Goal: Entertainment & Leisure: Consume media (video, audio)

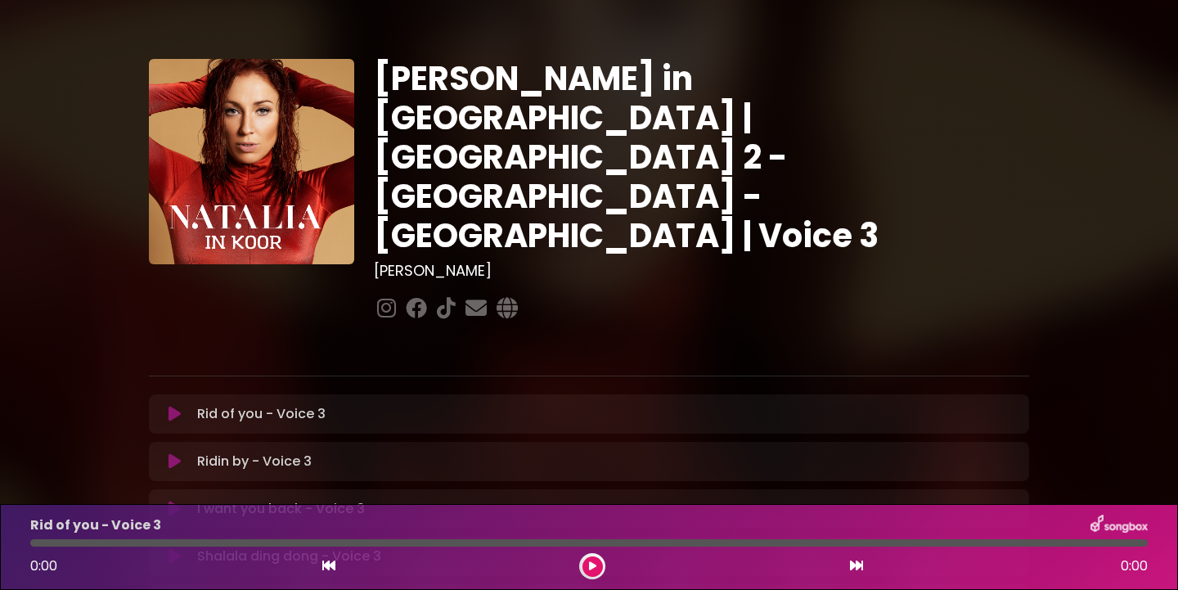
click at [171, 406] on icon at bounding box center [175, 414] width 12 height 16
click at [587, 562] on button at bounding box center [593, 566] width 20 height 20
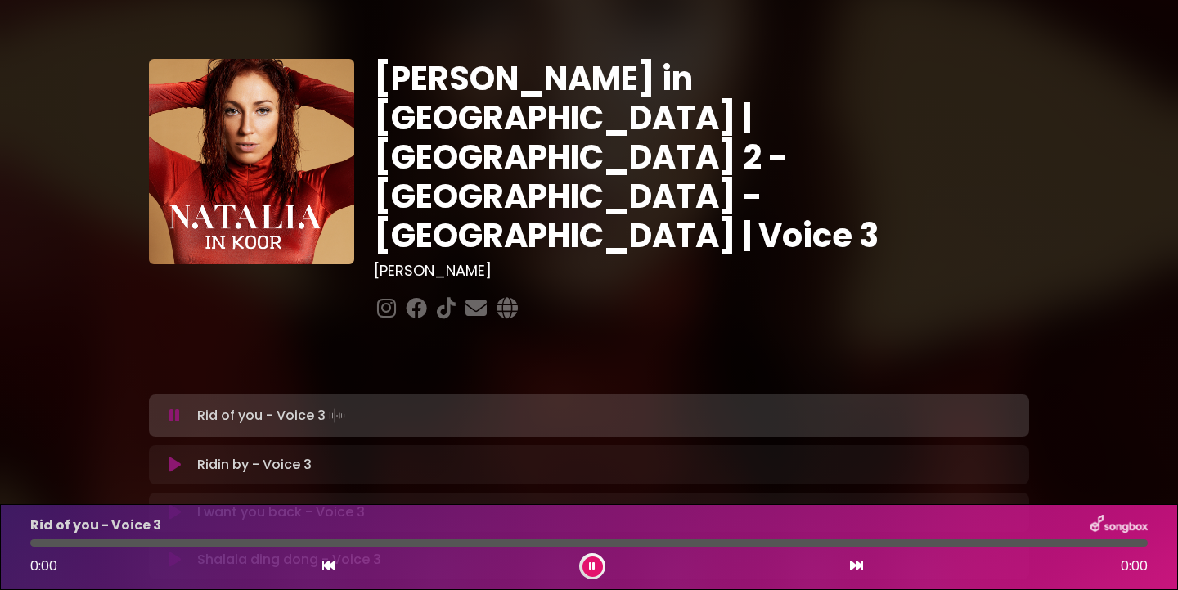
click at [174, 407] on icon at bounding box center [174, 415] width 11 height 16
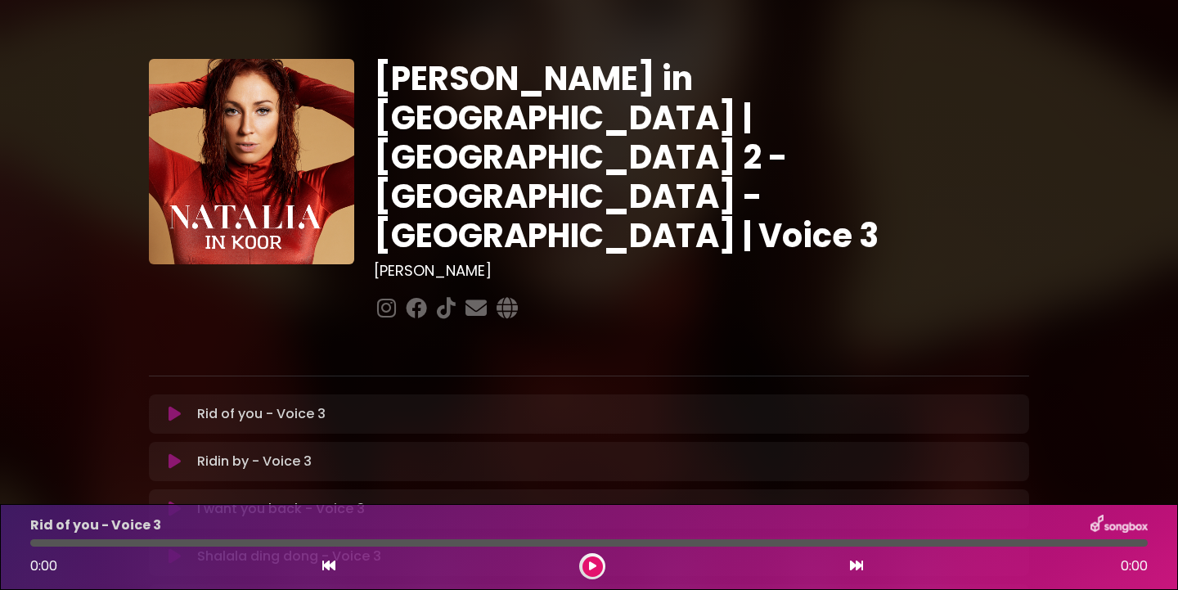
click at [174, 406] on icon at bounding box center [175, 414] width 12 height 16
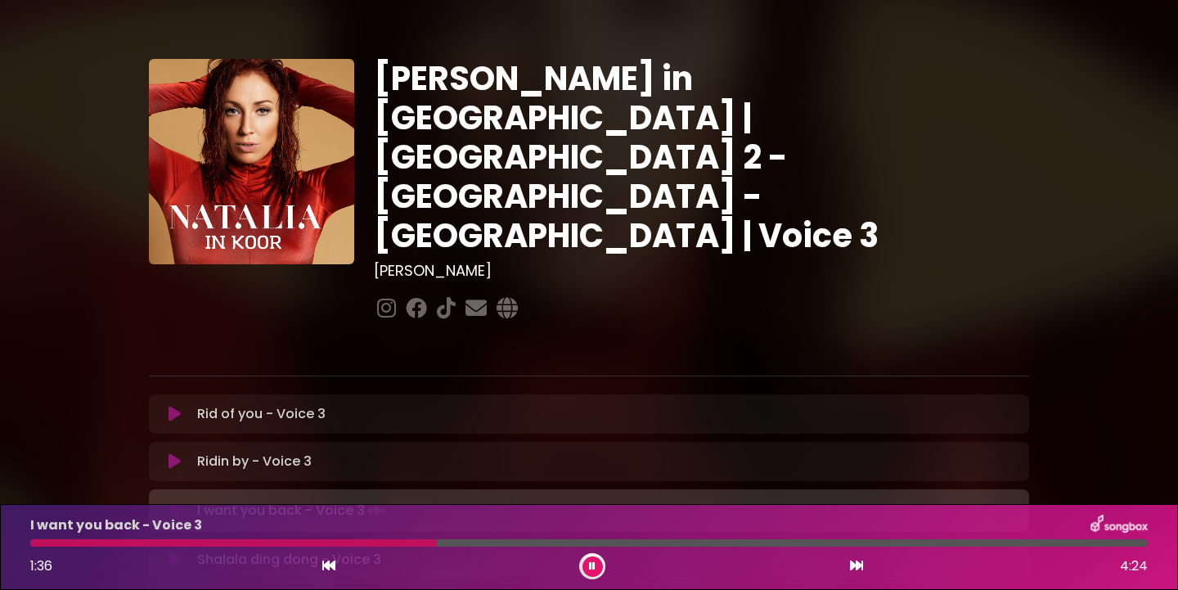
click at [585, 565] on button at bounding box center [593, 566] width 20 height 20
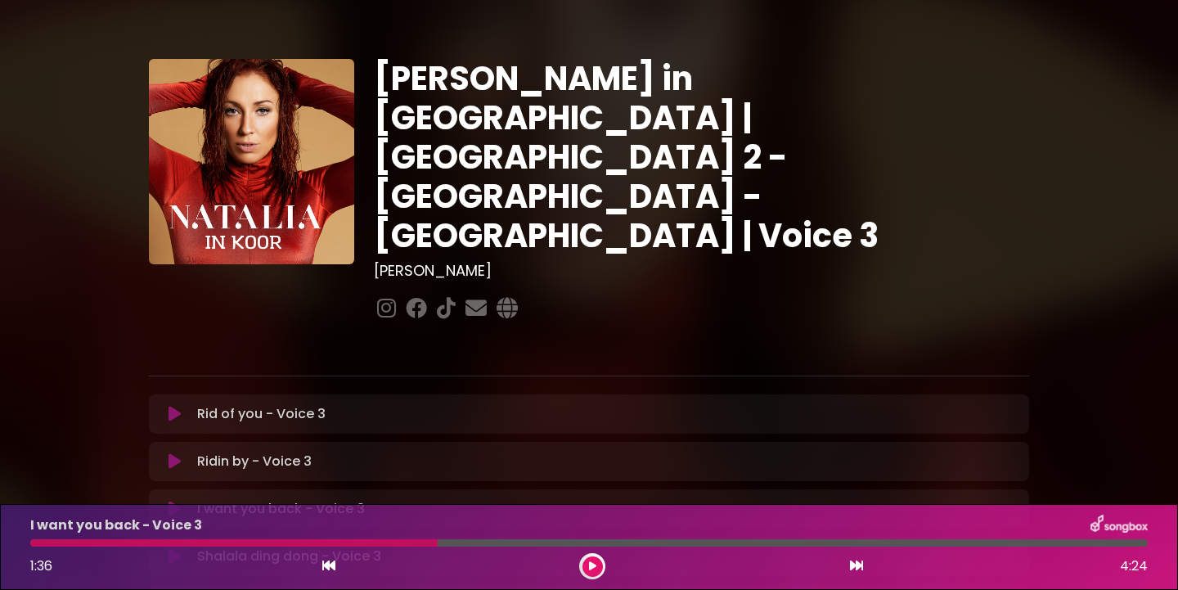
click at [70, 545] on div at bounding box center [233, 542] width 407 height 7
click at [79, 545] on div at bounding box center [233, 542] width 407 height 7
drag, startPoint x: 439, startPoint y: 545, endPoint x: 179, endPoint y: 546, distance: 259.4
click at [179, 546] on div at bounding box center [589, 542] width 1118 height 7
click at [594, 564] on icon at bounding box center [592, 566] width 7 height 10
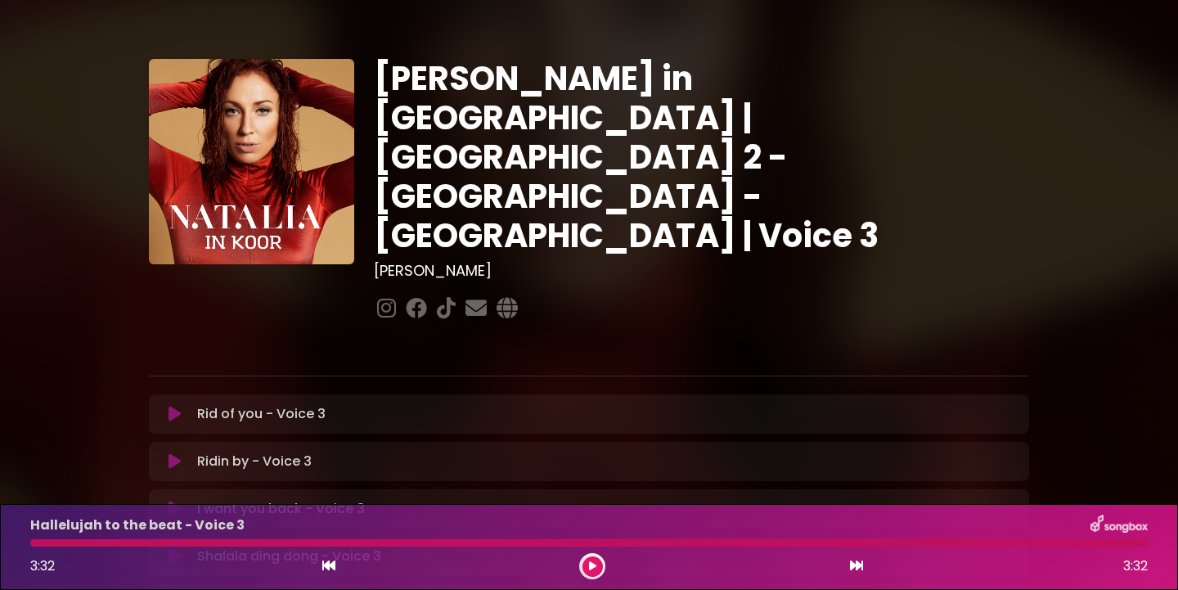
scroll to position [2, 0]
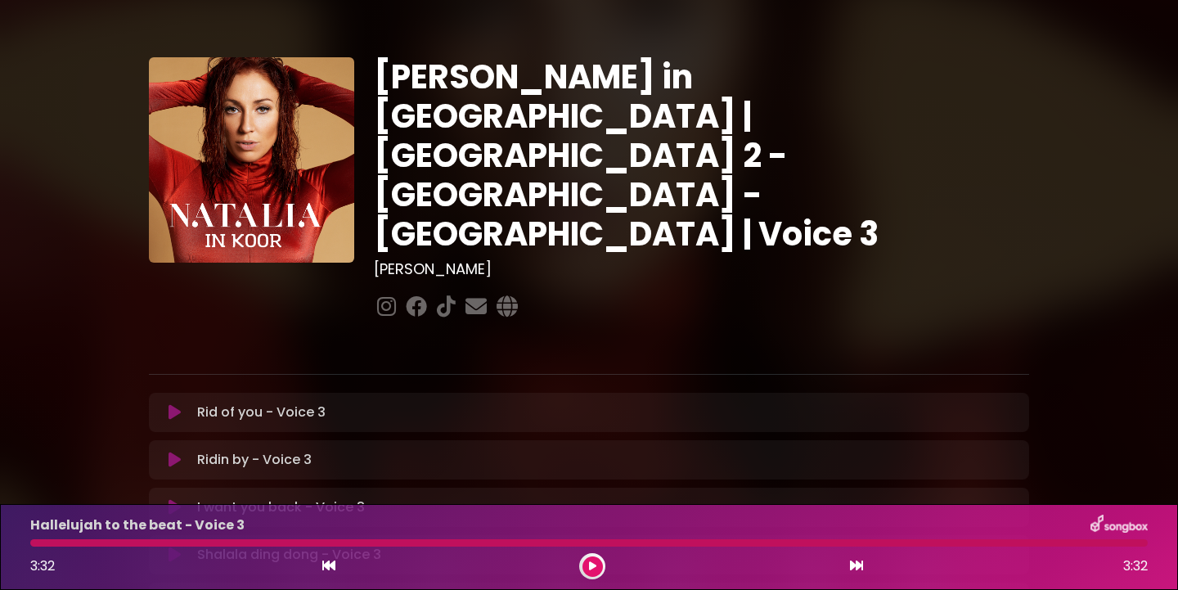
click at [597, 565] on button at bounding box center [593, 566] width 20 height 20
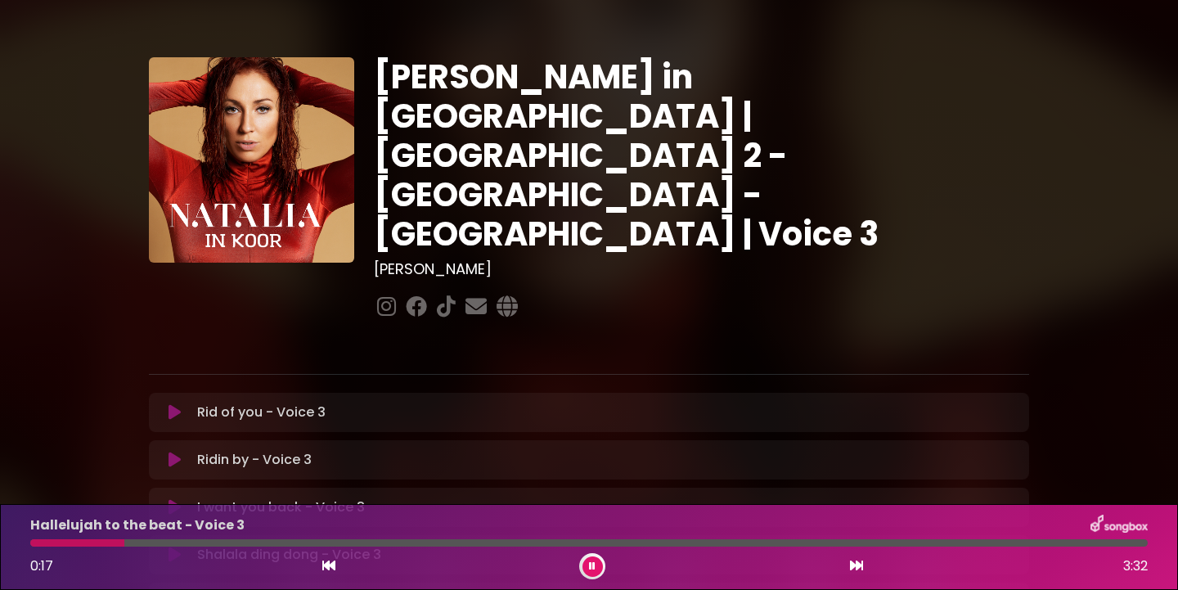
click at [587, 565] on button at bounding box center [593, 566] width 20 height 20
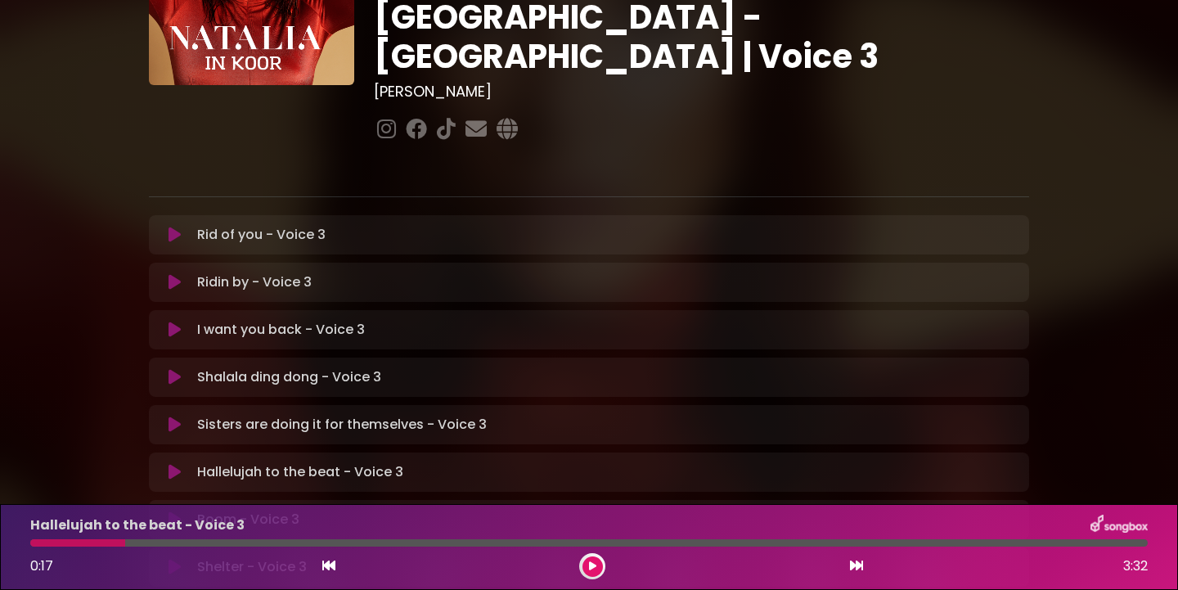
scroll to position [181, 0]
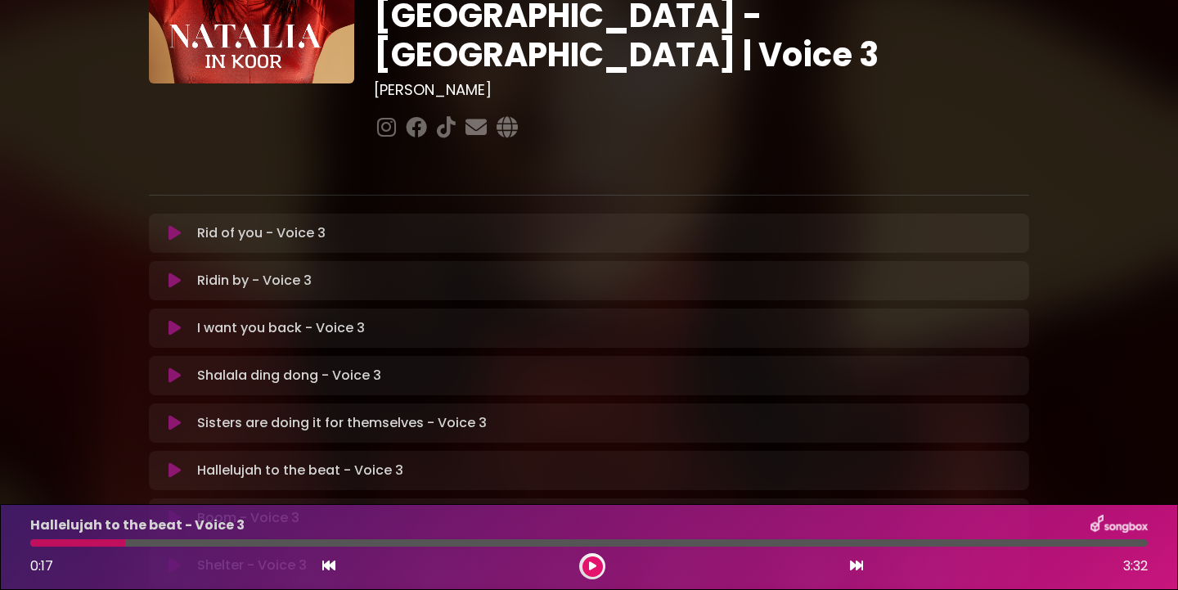
click at [858, 569] on icon at bounding box center [856, 565] width 13 height 13
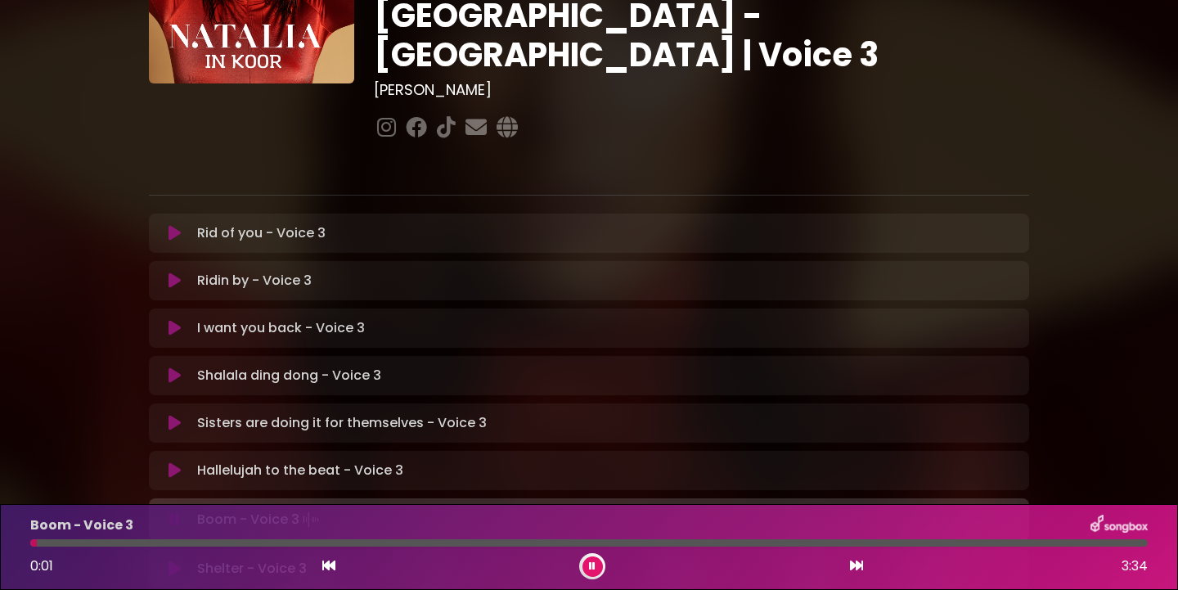
click at [329, 563] on icon at bounding box center [328, 565] width 13 height 13
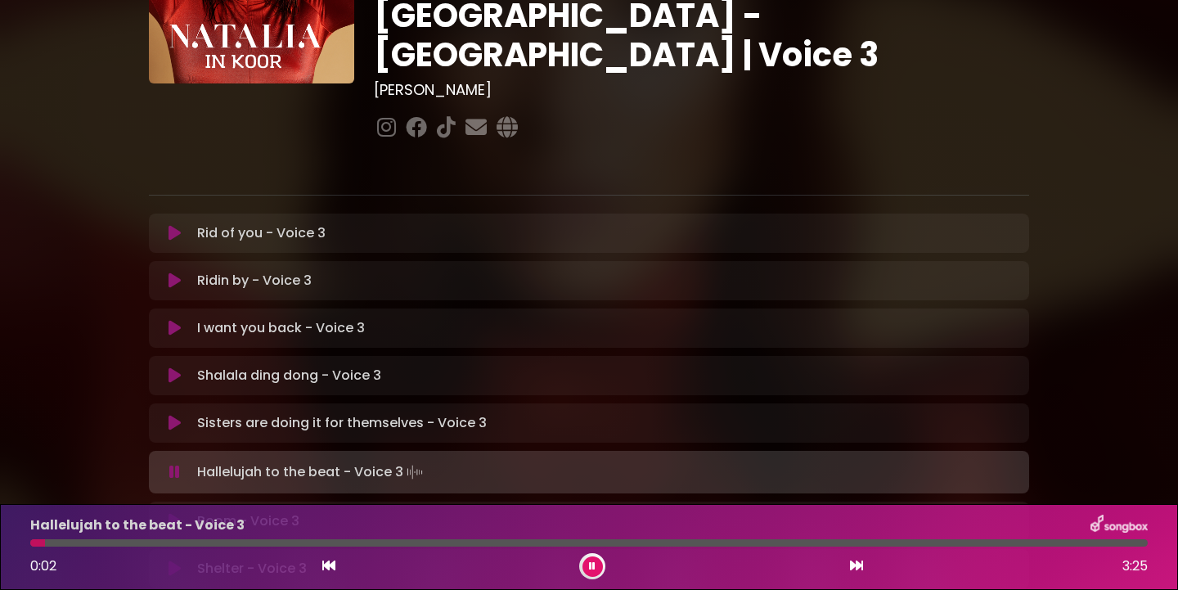
click at [329, 563] on icon at bounding box center [328, 565] width 13 height 13
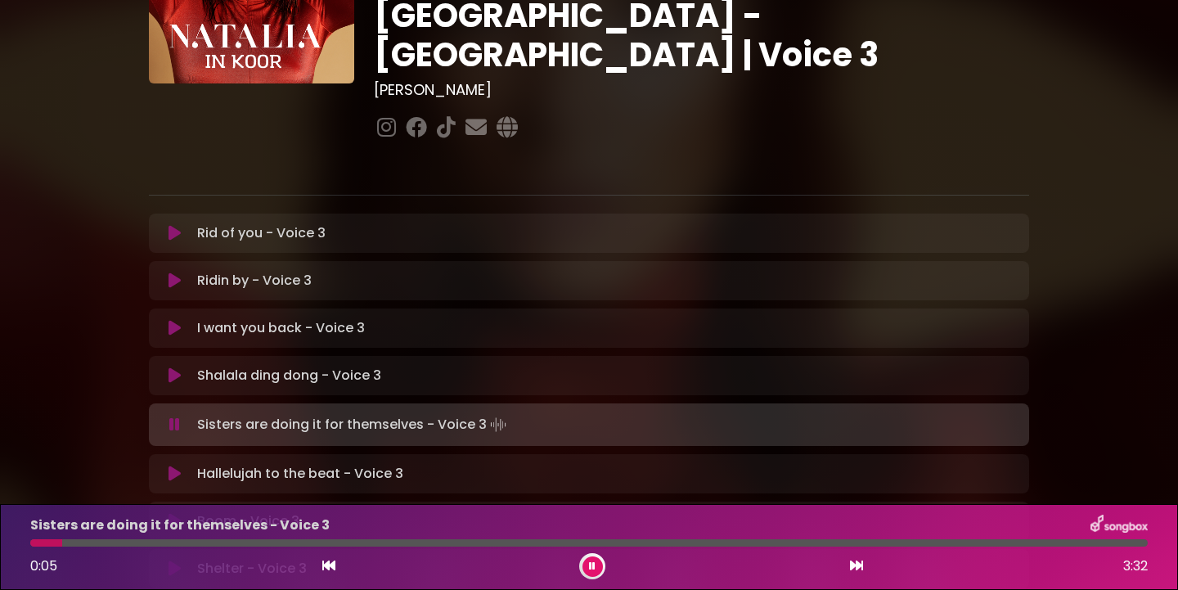
click at [592, 559] on button at bounding box center [593, 566] width 20 height 20
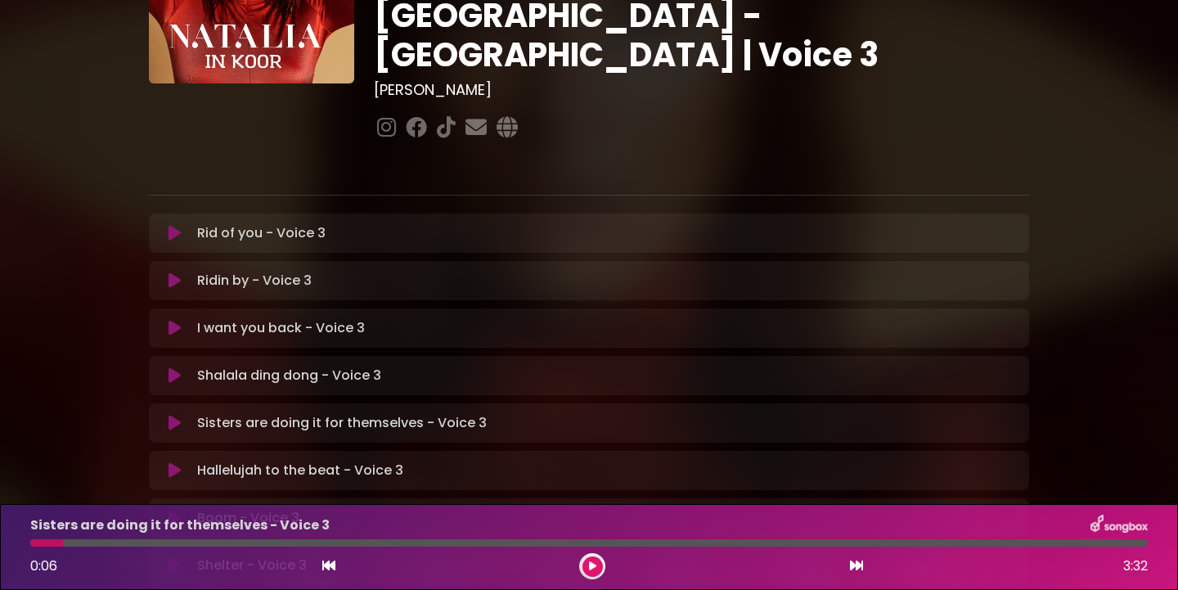
click at [323, 461] on p "Hallelujah to the beat - Voice 3 Loading Track..." at bounding box center [300, 471] width 206 height 20
click at [173, 462] on icon at bounding box center [175, 470] width 12 height 16
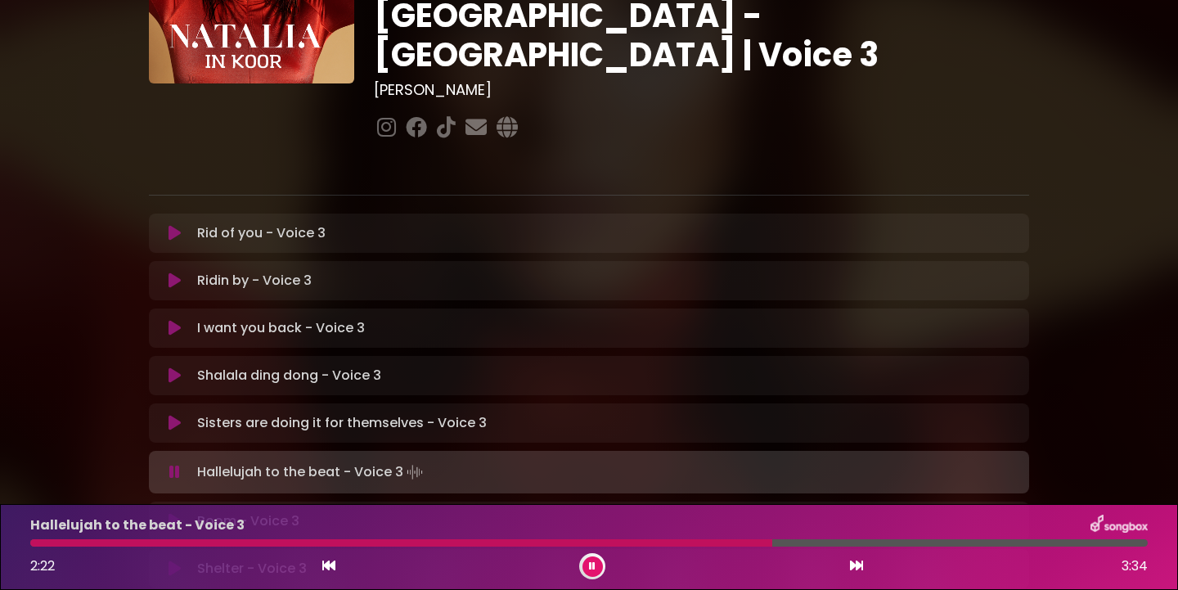
click at [176, 464] on icon at bounding box center [174, 472] width 11 height 16
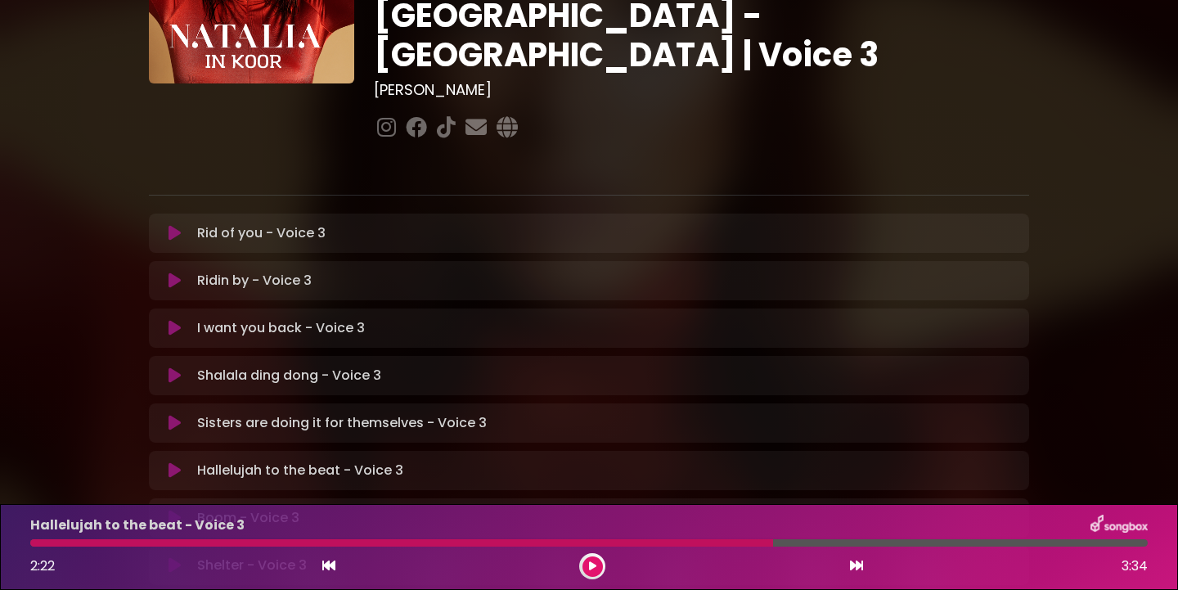
click at [176, 462] on icon at bounding box center [175, 470] width 12 height 16
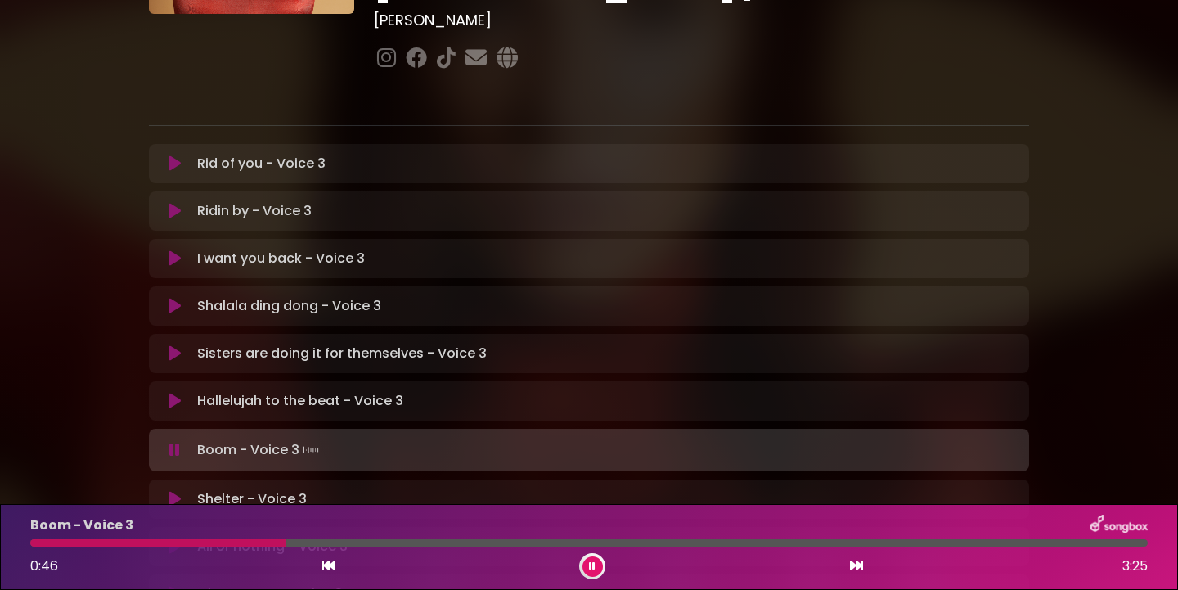
scroll to position [245, 0]
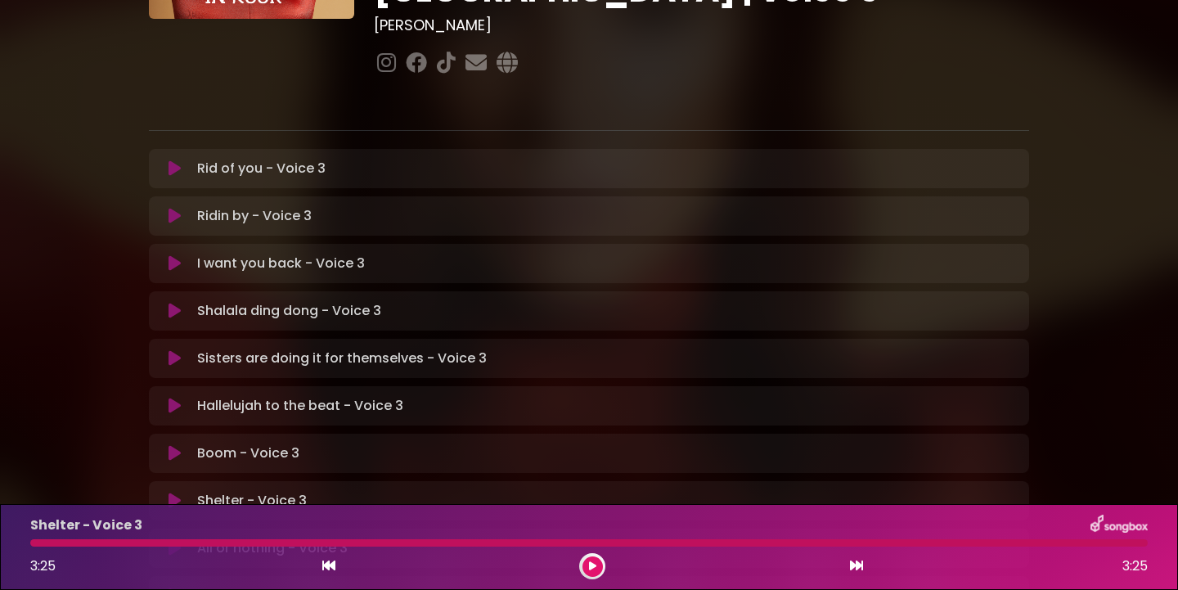
click at [592, 566] on icon at bounding box center [592, 566] width 7 height 10
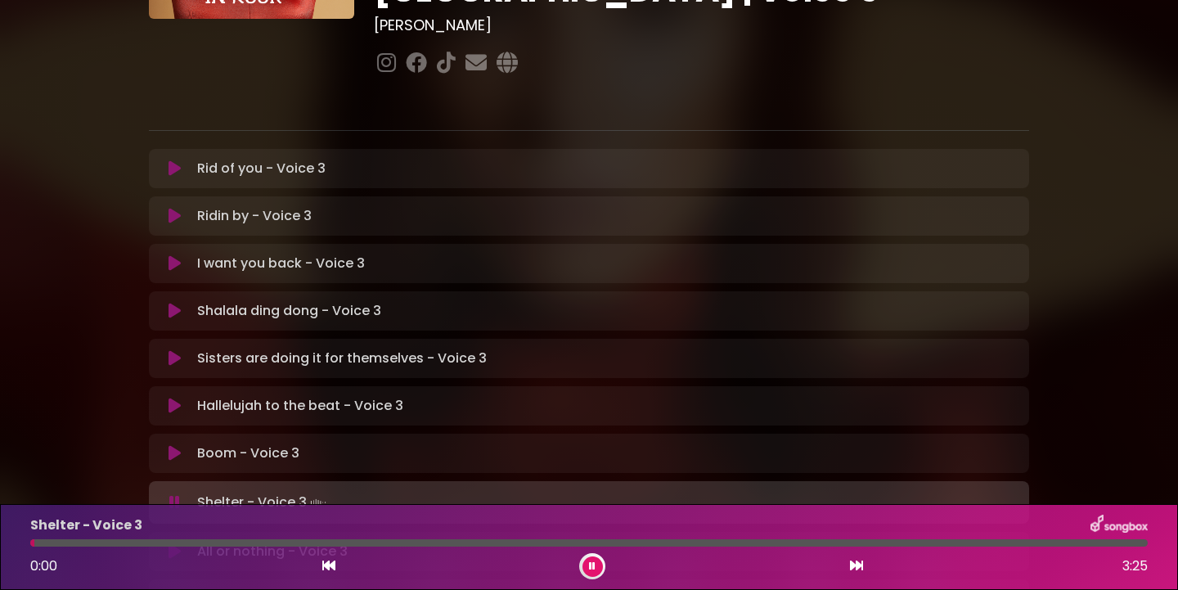
click at [592, 566] on icon at bounding box center [592, 566] width 7 height 10
